Goal: Information Seeking & Learning: Learn about a topic

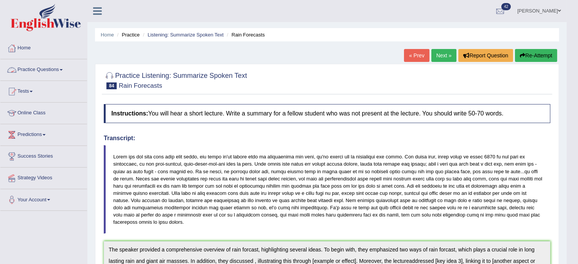
drag, startPoint x: 67, startPoint y: 69, endPoint x: 60, endPoint y: 62, distance: 10.0
click at [67, 69] on link "Practice Questions" at bounding box center [43, 68] width 87 height 19
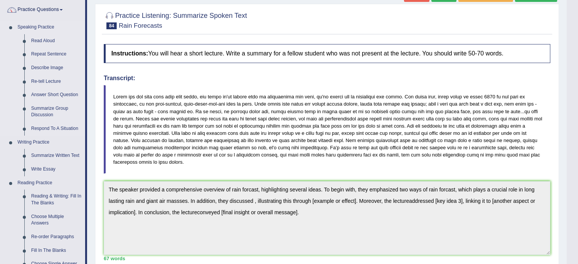
scroll to position [76, 0]
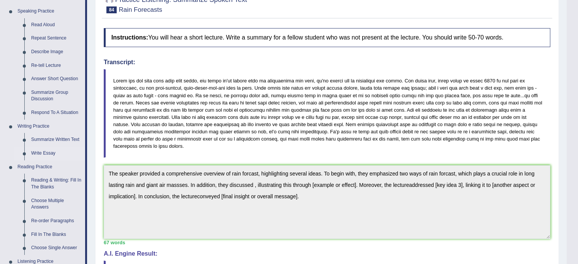
click at [53, 152] on link "Write Essay" at bounding box center [56, 154] width 57 height 14
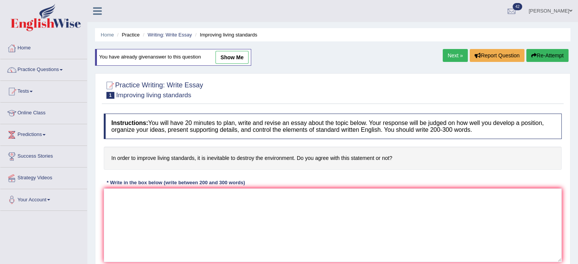
click at [447, 52] on link "Next »" at bounding box center [455, 55] width 25 height 13
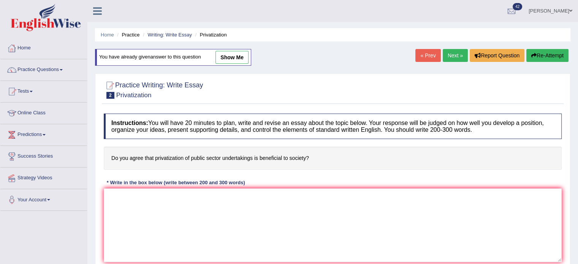
click at [450, 60] on link "Next »" at bounding box center [455, 55] width 25 height 13
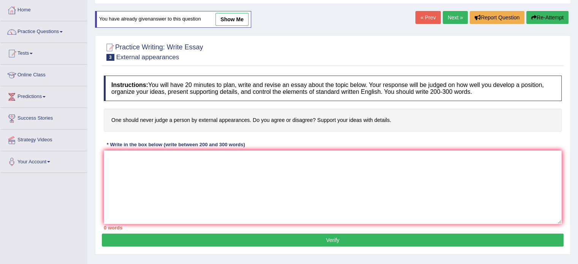
click at [449, 19] on link "Next »" at bounding box center [455, 17] width 25 height 13
click at [455, 18] on link "Next »" at bounding box center [455, 17] width 25 height 13
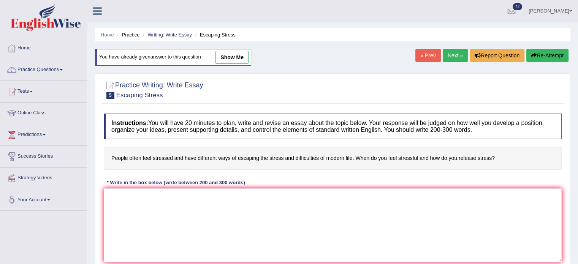
click at [173, 34] on link "Writing: Write Essay" at bounding box center [170, 35] width 44 height 6
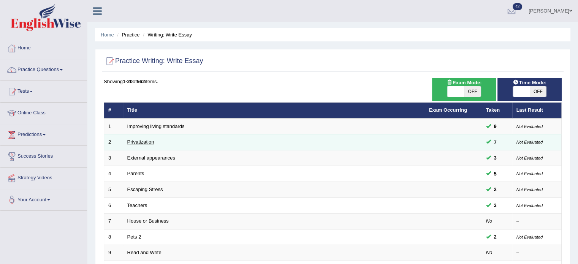
click at [145, 141] on link "Privatization" at bounding box center [140, 142] width 27 height 6
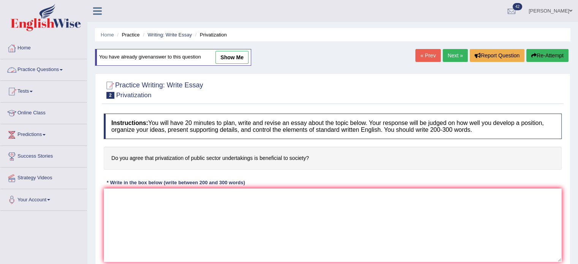
click at [22, 65] on link "Practice Questions" at bounding box center [43, 68] width 87 height 19
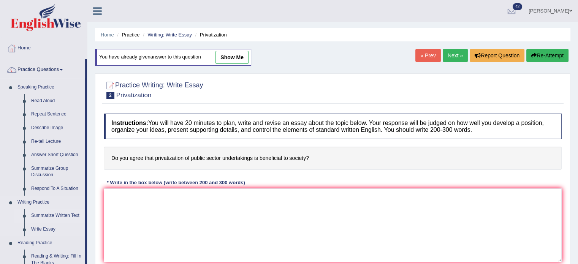
click at [46, 216] on link "Summarize Written Text" at bounding box center [56, 216] width 57 height 14
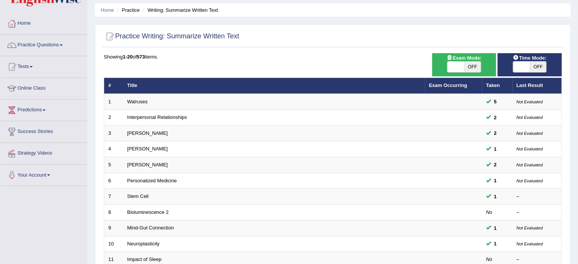
scroll to position [38, 0]
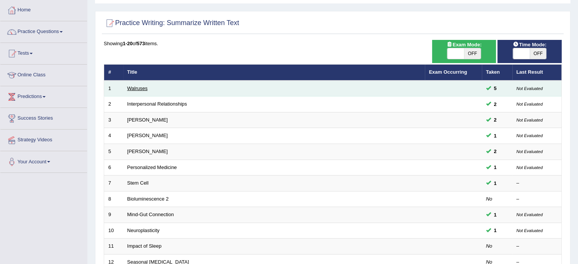
click at [143, 86] on link "Walruses" at bounding box center [137, 89] width 21 height 6
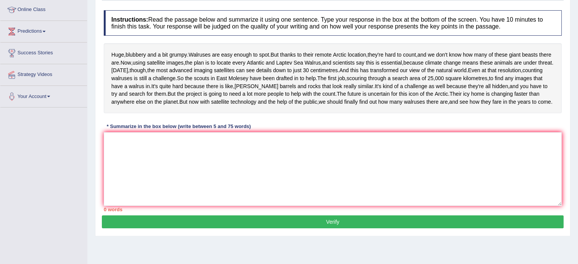
scroll to position [114, 0]
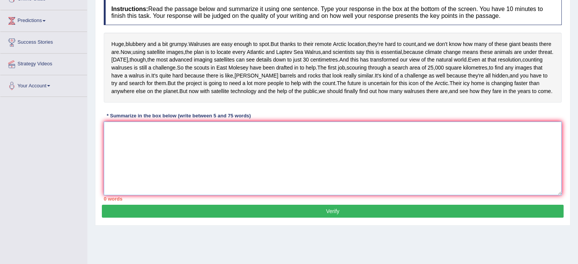
click at [166, 193] on textarea at bounding box center [333, 159] width 458 height 74
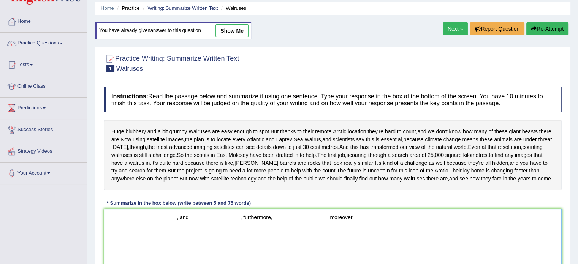
scroll to position [0, 0]
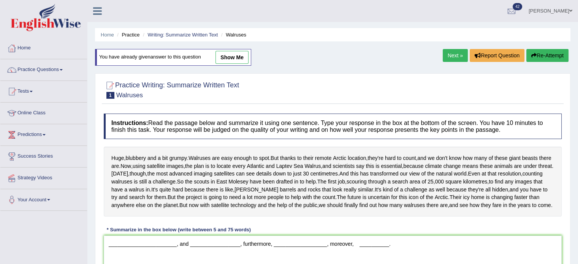
click at [243, 56] on link "show me" at bounding box center [232, 57] width 33 height 13
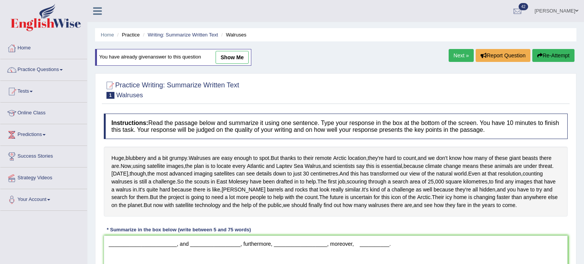
type textarea "Walruses are easy enough to spot, and today, the most advanced imaging satellit…"
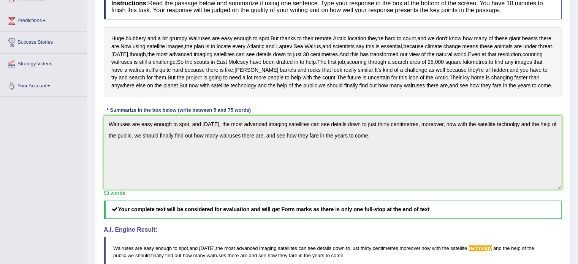
scroll to position [76, 0]
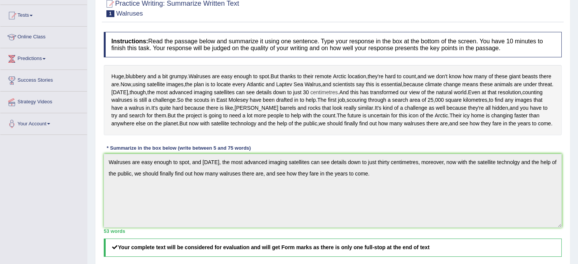
drag, startPoint x: 119, startPoint y: 107, endPoint x: 331, endPoint y: 107, distance: 211.4
click at [331, 107] on div "Huge , blubbery and a bit grumpy . Walruses are easy enough to spot . But thank…" at bounding box center [333, 100] width 458 height 70
click at [331, 97] on span "centimetres" at bounding box center [324, 93] width 27 height 8
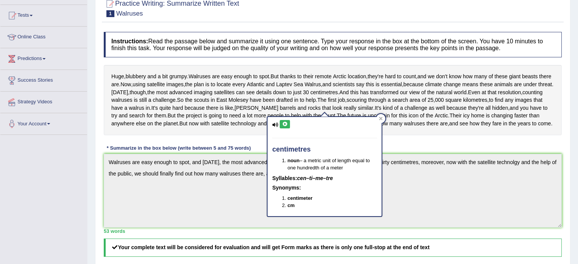
click at [331, 97] on div "Huge , blubbery and a bit grumpy . Walruses are easy enough to spot . But thank…" at bounding box center [333, 100] width 458 height 70
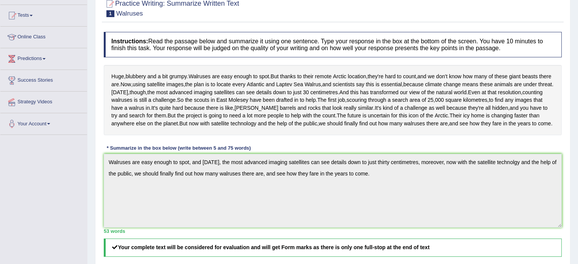
scroll to position [152, 0]
